Goal: Book appointment/travel/reservation

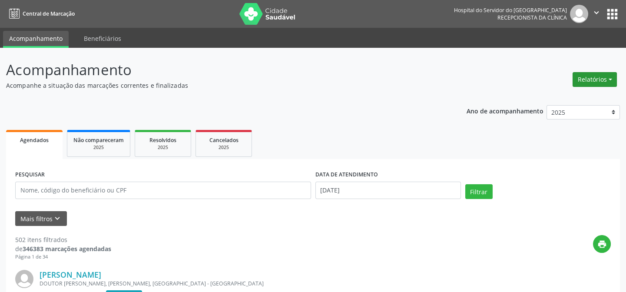
click at [593, 78] on button "Relatórios" at bounding box center [594, 79] width 44 height 15
click at [551, 98] on link "Agendamentos" at bounding box center [569, 98] width 93 height 12
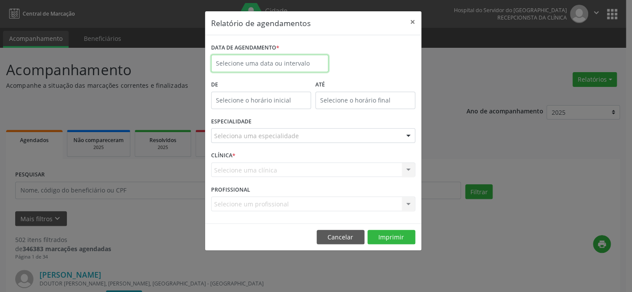
click at [263, 66] on body "Central de Marcação Hospital do Servidor do [GEOGRAPHIC_DATA] Recepcionista da …" at bounding box center [316, 146] width 632 height 292
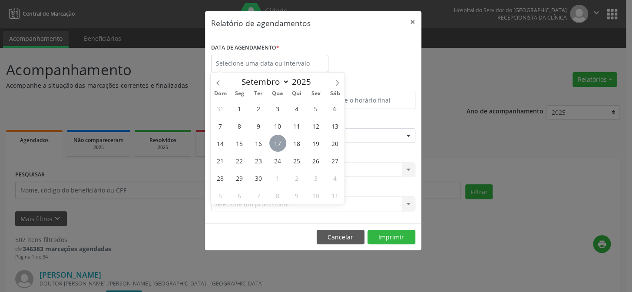
click at [280, 140] on span "17" at bounding box center [277, 143] width 17 height 17
type input "[DATE]"
click at [280, 140] on span "17" at bounding box center [277, 143] width 17 height 17
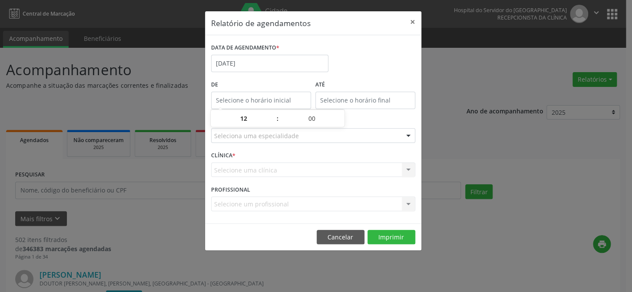
click at [259, 102] on input "text" at bounding box center [261, 100] width 100 height 17
click at [274, 123] on span at bounding box center [273, 123] width 6 height 9
type input "11:00"
type input "11"
click at [274, 123] on span at bounding box center [273, 123] width 6 height 9
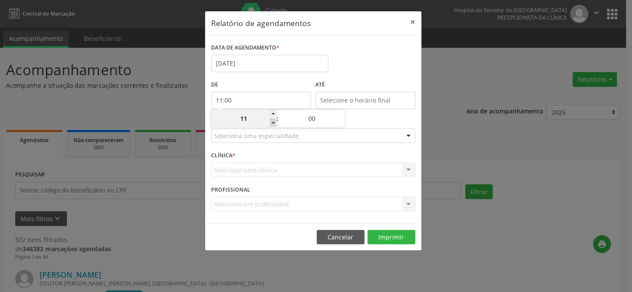
type input "10:00"
type input "10"
click at [274, 123] on span at bounding box center [273, 123] width 6 height 9
type input "09:00"
type input "09"
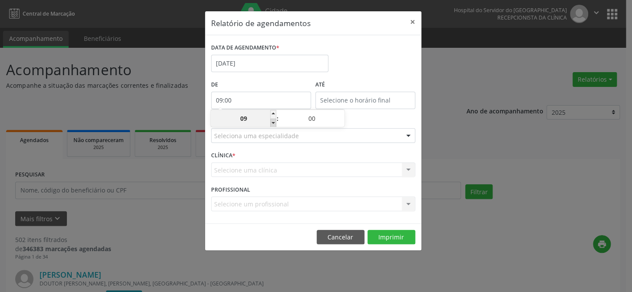
click at [274, 123] on span at bounding box center [273, 123] width 6 height 9
type input "08:00"
type input "08"
click at [274, 123] on span at bounding box center [273, 123] width 6 height 9
type input "07:00"
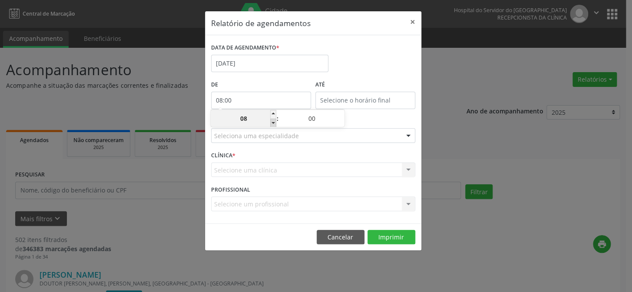
type input "07"
click at [370, 102] on input "12:00" at bounding box center [365, 100] width 100 height 17
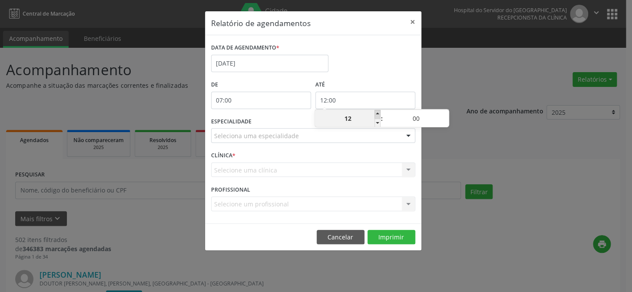
click at [378, 114] on span at bounding box center [377, 114] width 6 height 9
type input "13:00"
type input "13"
click at [378, 114] on span at bounding box center [377, 114] width 6 height 9
type input "14:00"
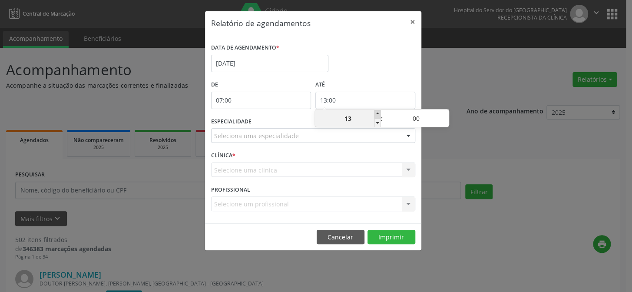
type input "14"
click at [378, 114] on span at bounding box center [377, 114] width 6 height 9
type input "15:00"
type input "15"
click at [378, 114] on span at bounding box center [377, 114] width 6 height 9
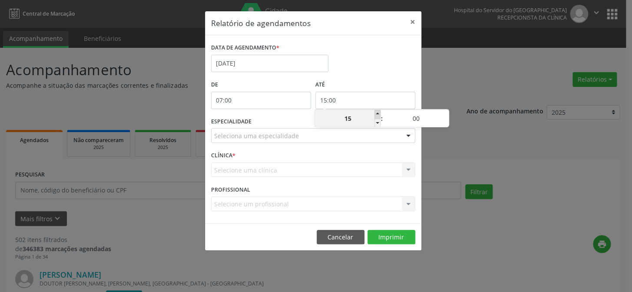
type input "16:00"
type input "16"
click at [378, 114] on span at bounding box center [377, 114] width 6 height 9
type input "17:00"
type input "17"
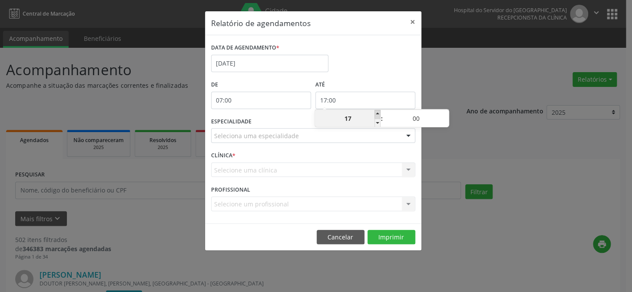
click at [378, 114] on span at bounding box center [377, 114] width 6 height 9
type input "18:00"
type input "18"
click at [378, 114] on span at bounding box center [377, 114] width 6 height 9
type input "19:00"
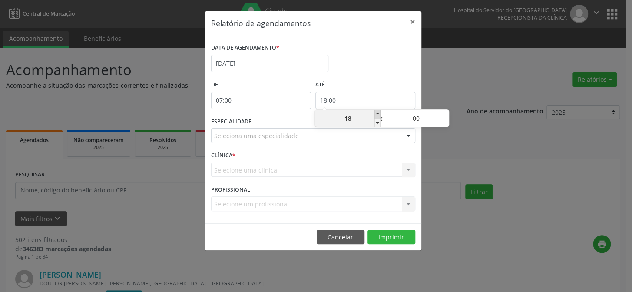
type input "19"
click at [378, 114] on span at bounding box center [377, 114] width 6 height 9
type input "20:00"
type input "20"
click at [378, 114] on span at bounding box center [377, 114] width 6 height 9
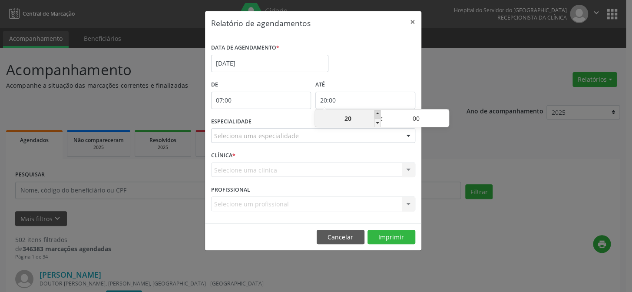
type input "21:00"
type input "21"
click at [407, 135] on div at bounding box center [408, 136] width 13 height 15
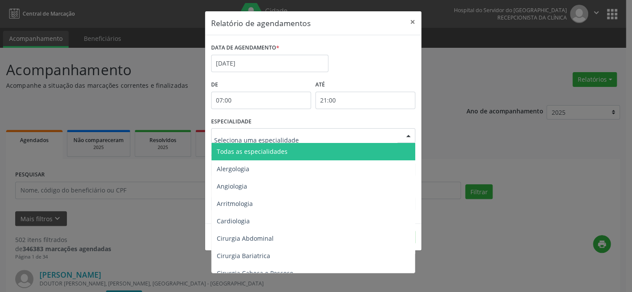
click at [389, 148] on span "Todas as especialidades" at bounding box center [314, 151] width 205 height 17
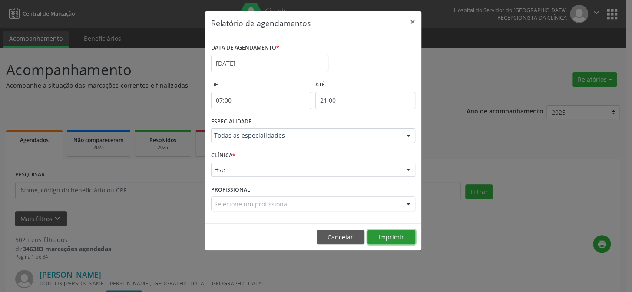
click at [389, 233] on button "Imprimir" at bounding box center [391, 237] width 48 height 15
